Goal: Task Accomplishment & Management: Manage account settings

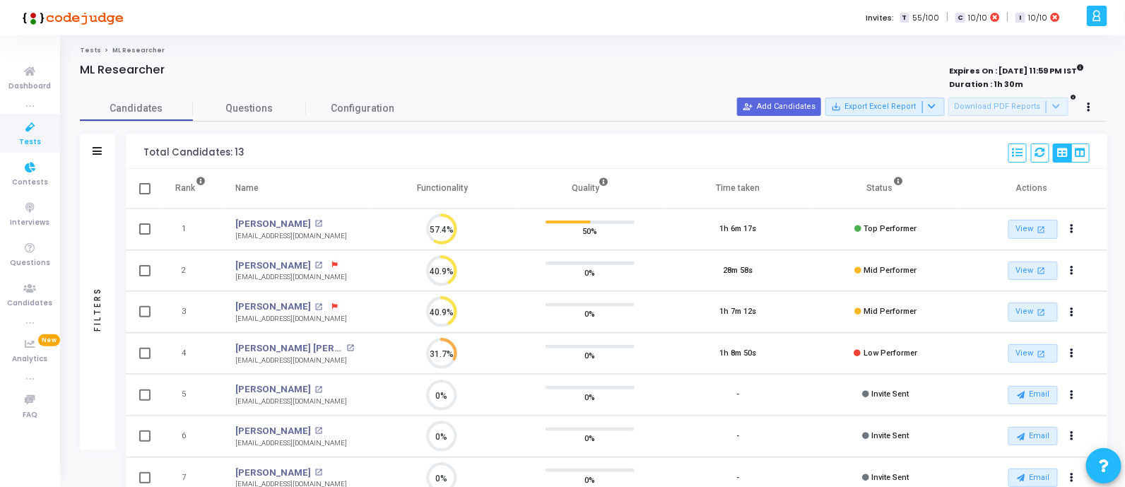
click at [32, 129] on icon at bounding box center [31, 128] width 30 height 18
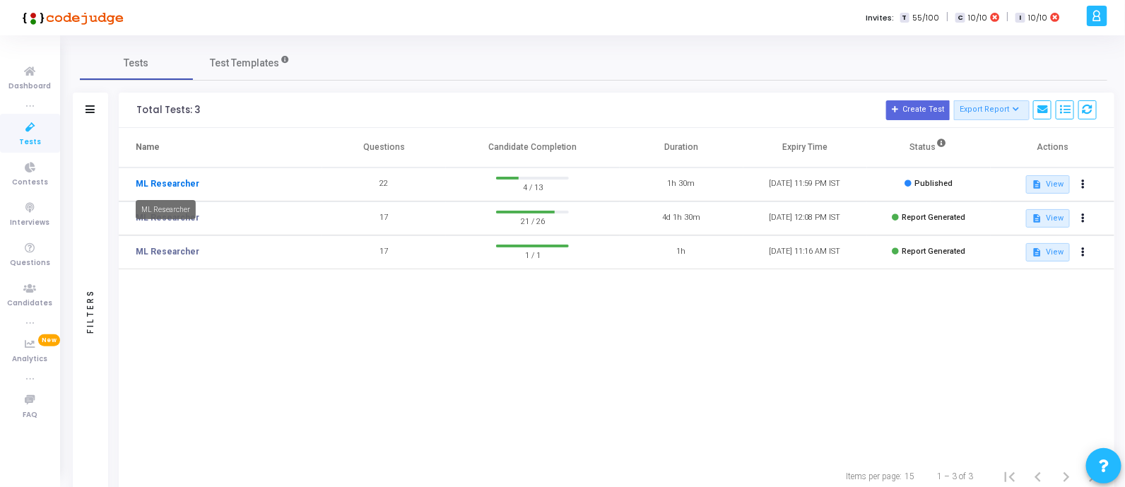
click at [177, 182] on link "ML Researcher" at bounding box center [168, 183] width 64 height 13
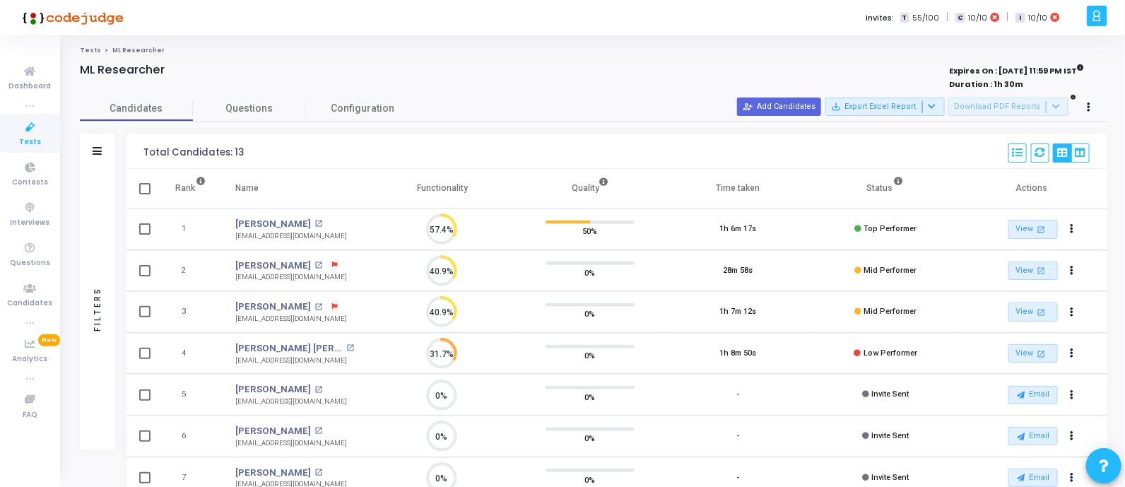
scroll to position [6, 6]
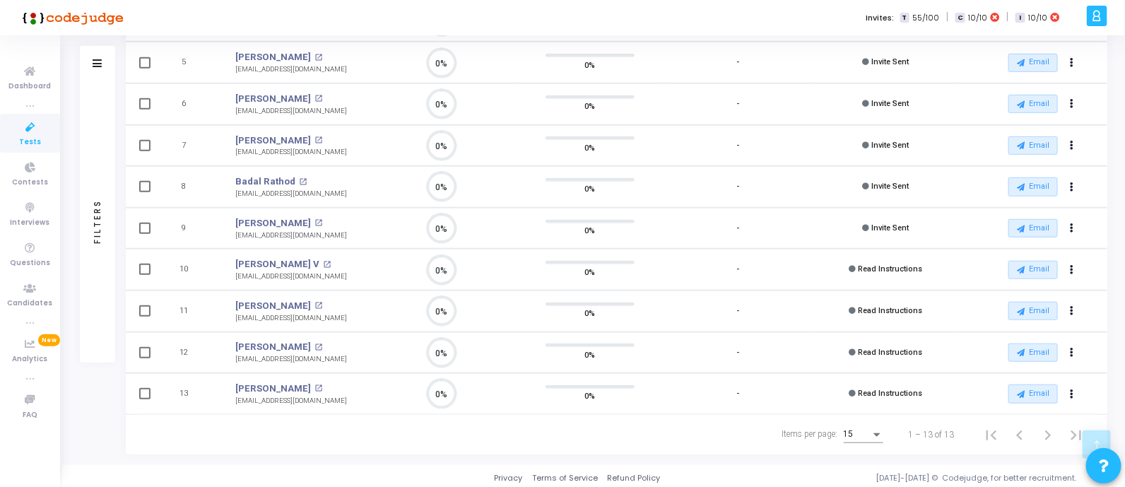
click at [28, 124] on icon at bounding box center [31, 128] width 30 height 18
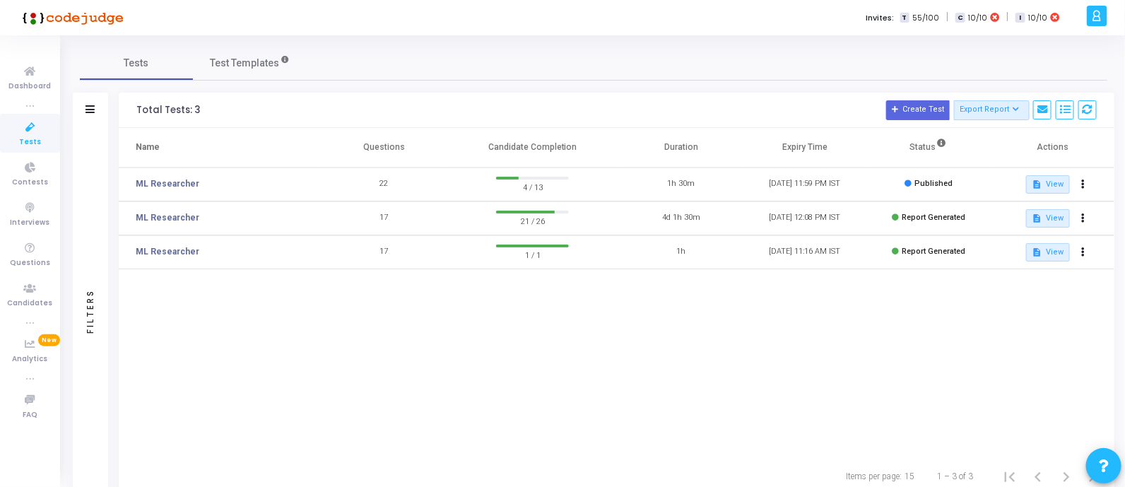
click at [380, 219] on td "17" at bounding box center [384, 218] width 124 height 34
click at [180, 217] on link "ML Researcher" at bounding box center [168, 217] width 64 height 13
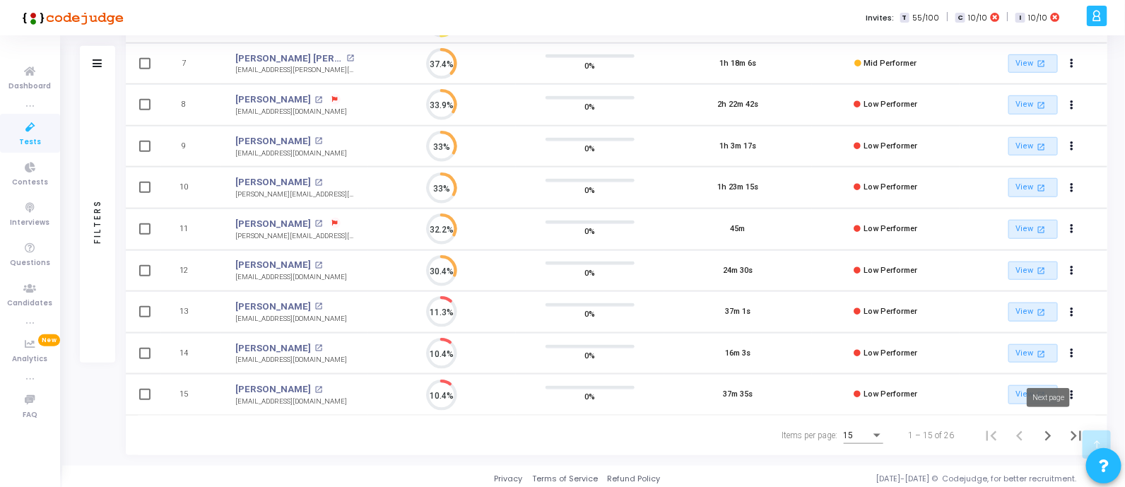
click at [1042, 431] on icon "Next page" at bounding box center [1048, 436] width 20 height 20
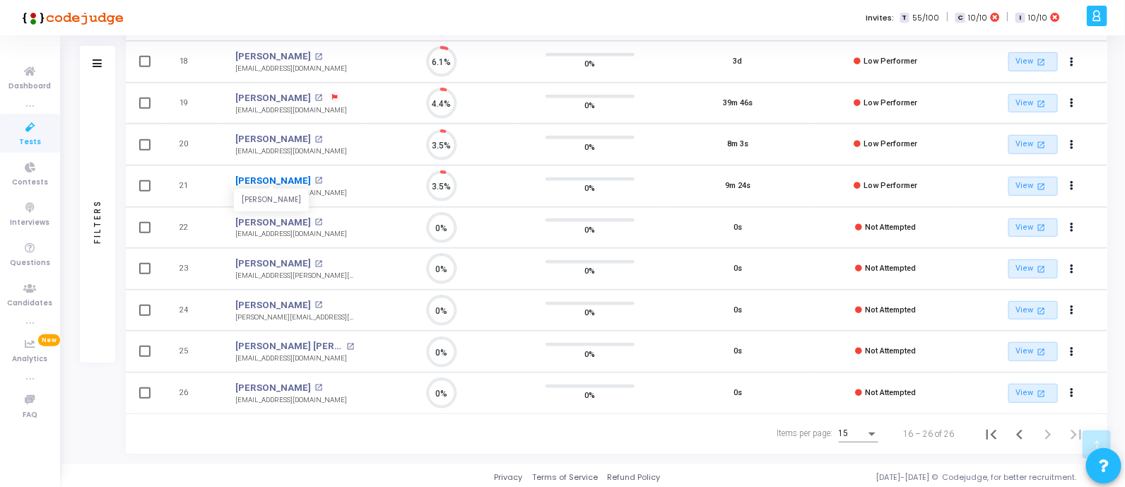
drag, startPoint x: 226, startPoint y: 176, endPoint x: 310, endPoint y: 175, distance: 84.1
click at [310, 175] on td "[PERSON_NAME] [PERSON_NAME] open_in_new [EMAIL_ADDRESS][DOMAIN_NAME]" at bounding box center [294, 186] width 147 height 42
copy link "[PERSON_NAME]"
